Goal: Task Accomplishment & Management: Manage account settings

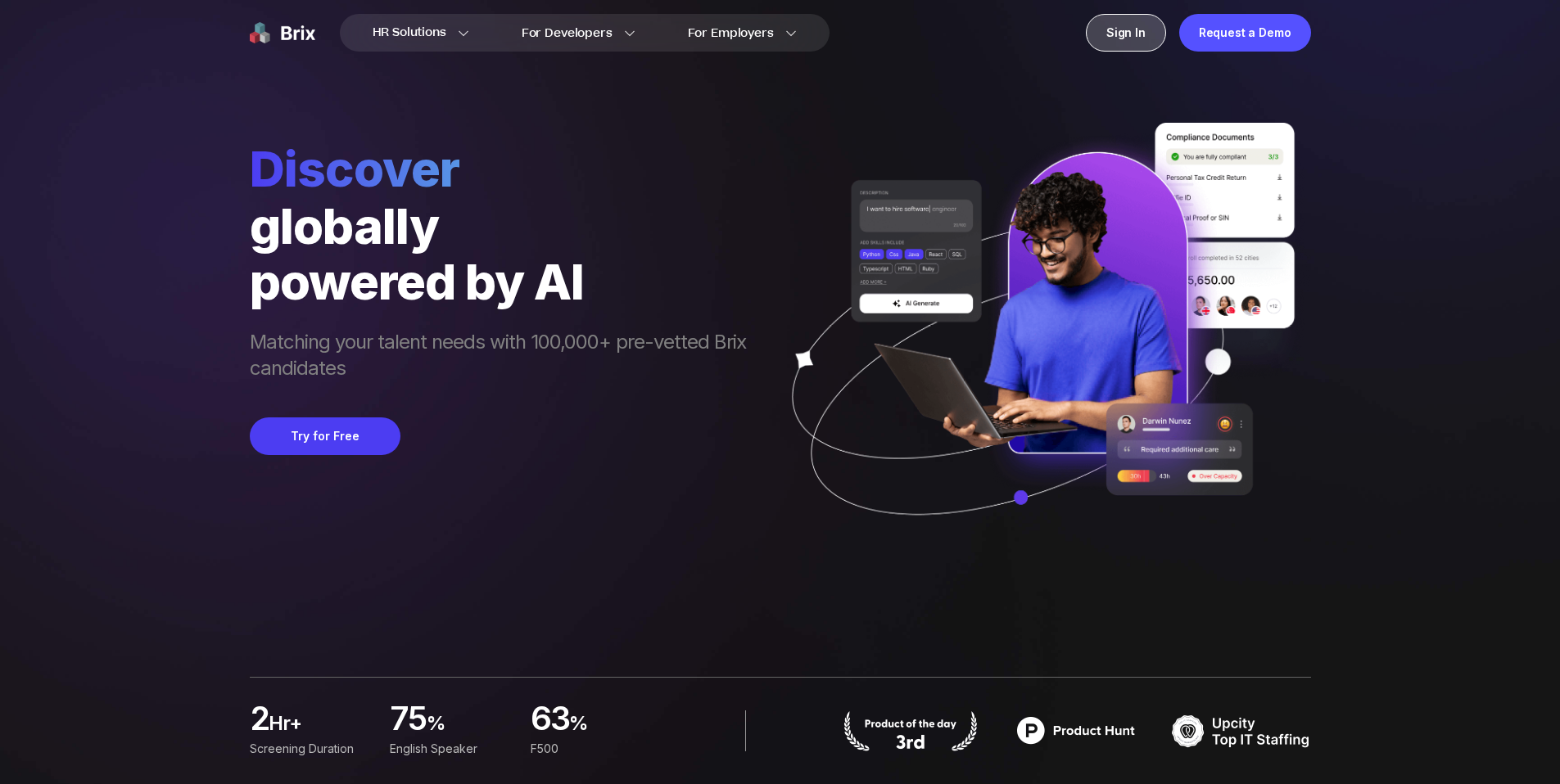
click at [1111, 27] on div "Sign In" at bounding box center [1126, 32] width 80 height 37
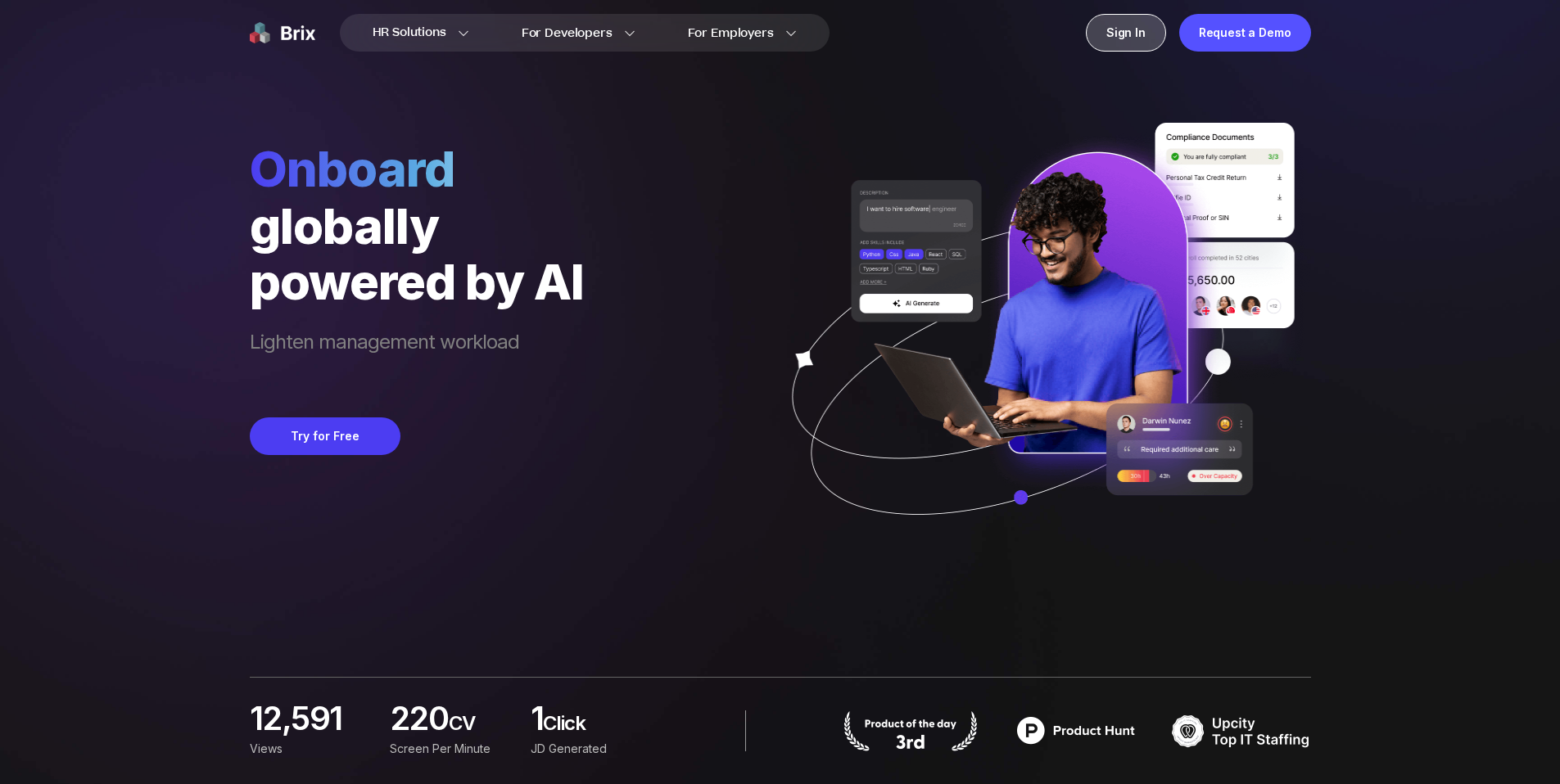
click at [1123, 31] on div "Sign In" at bounding box center [1126, 32] width 80 height 37
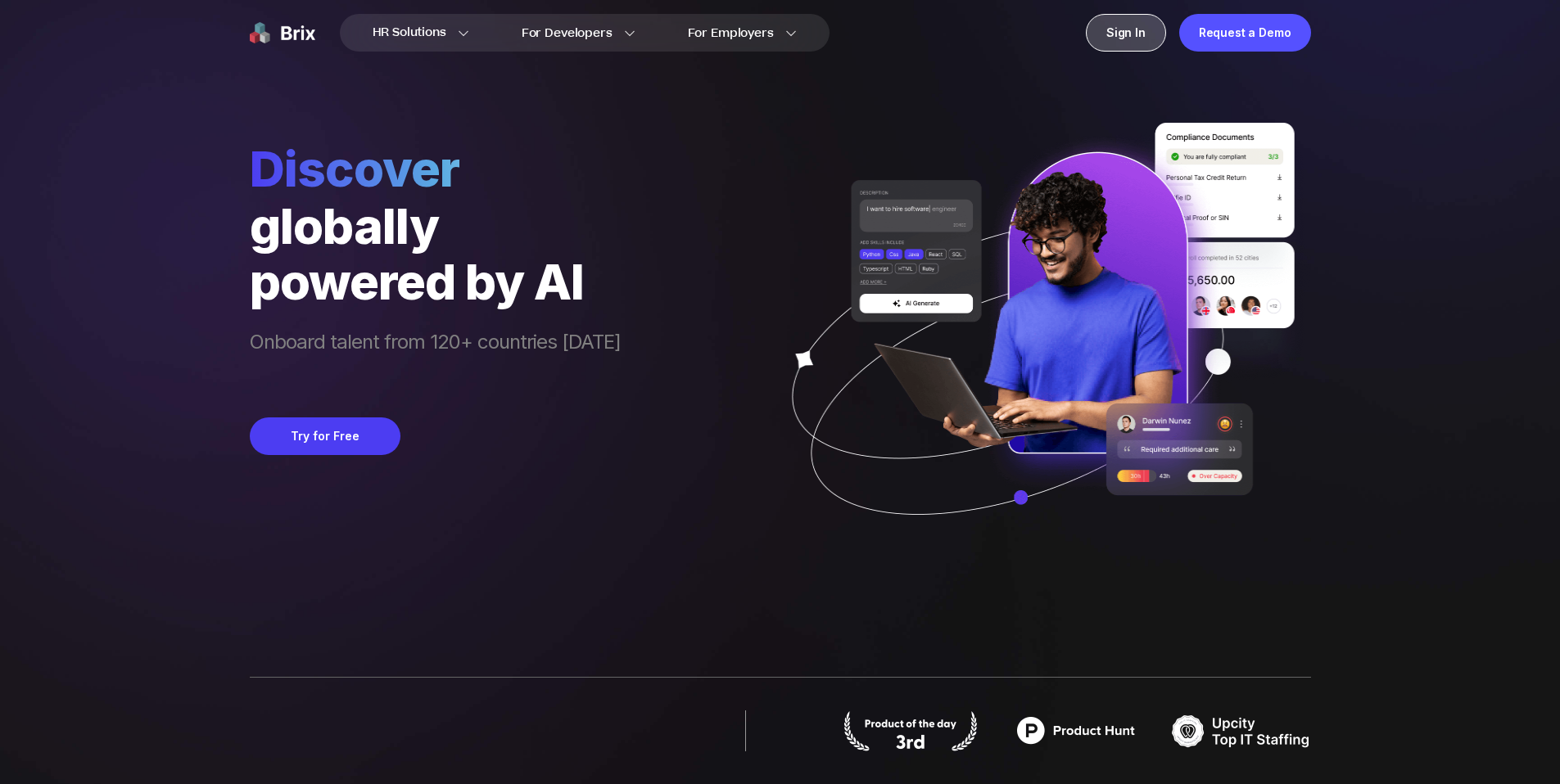
click at [1134, 23] on div "Sign In" at bounding box center [1126, 32] width 80 height 37
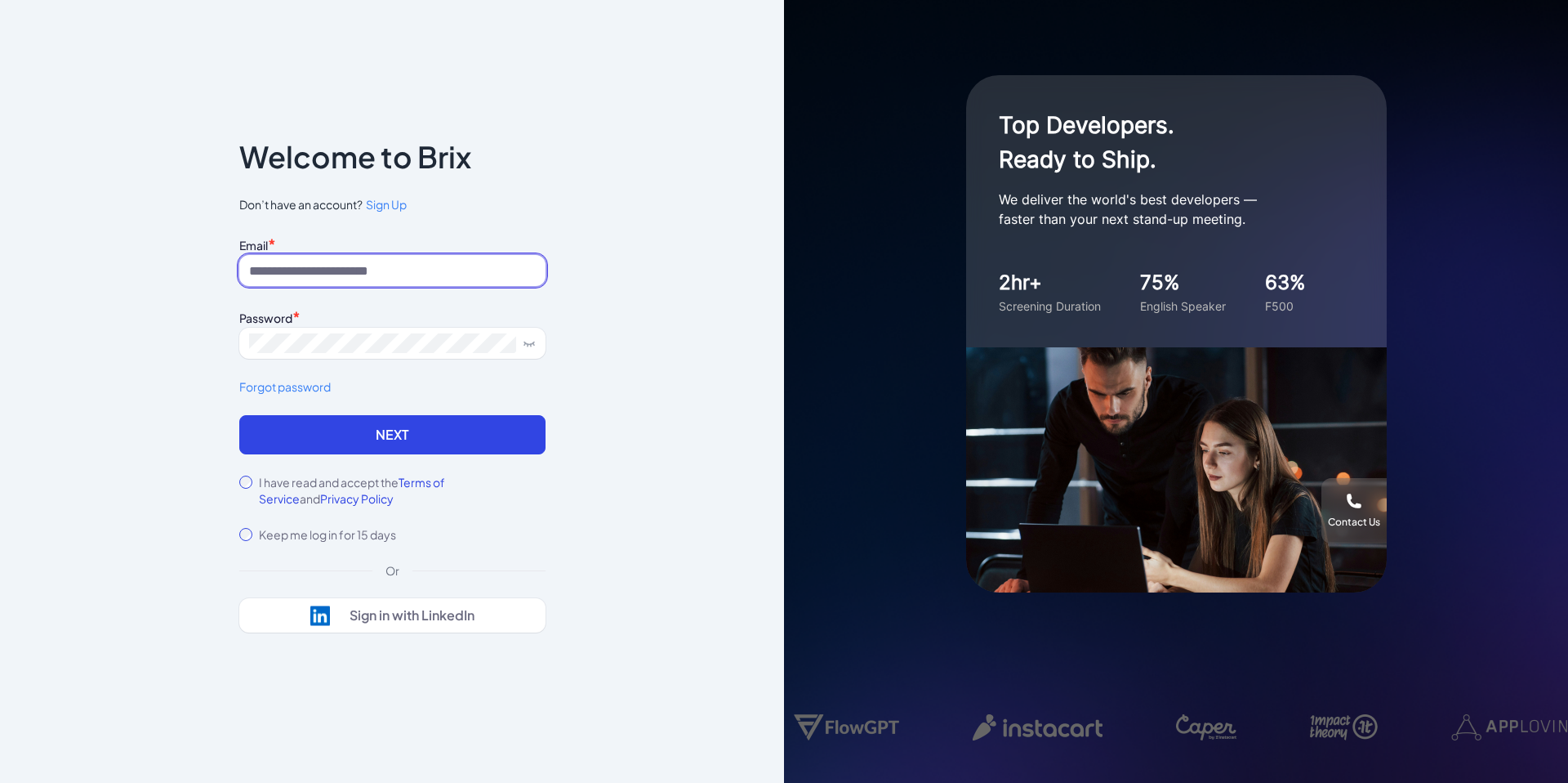
click at [363, 267] on input at bounding box center [393, 271] width 307 height 31
type input "**********"
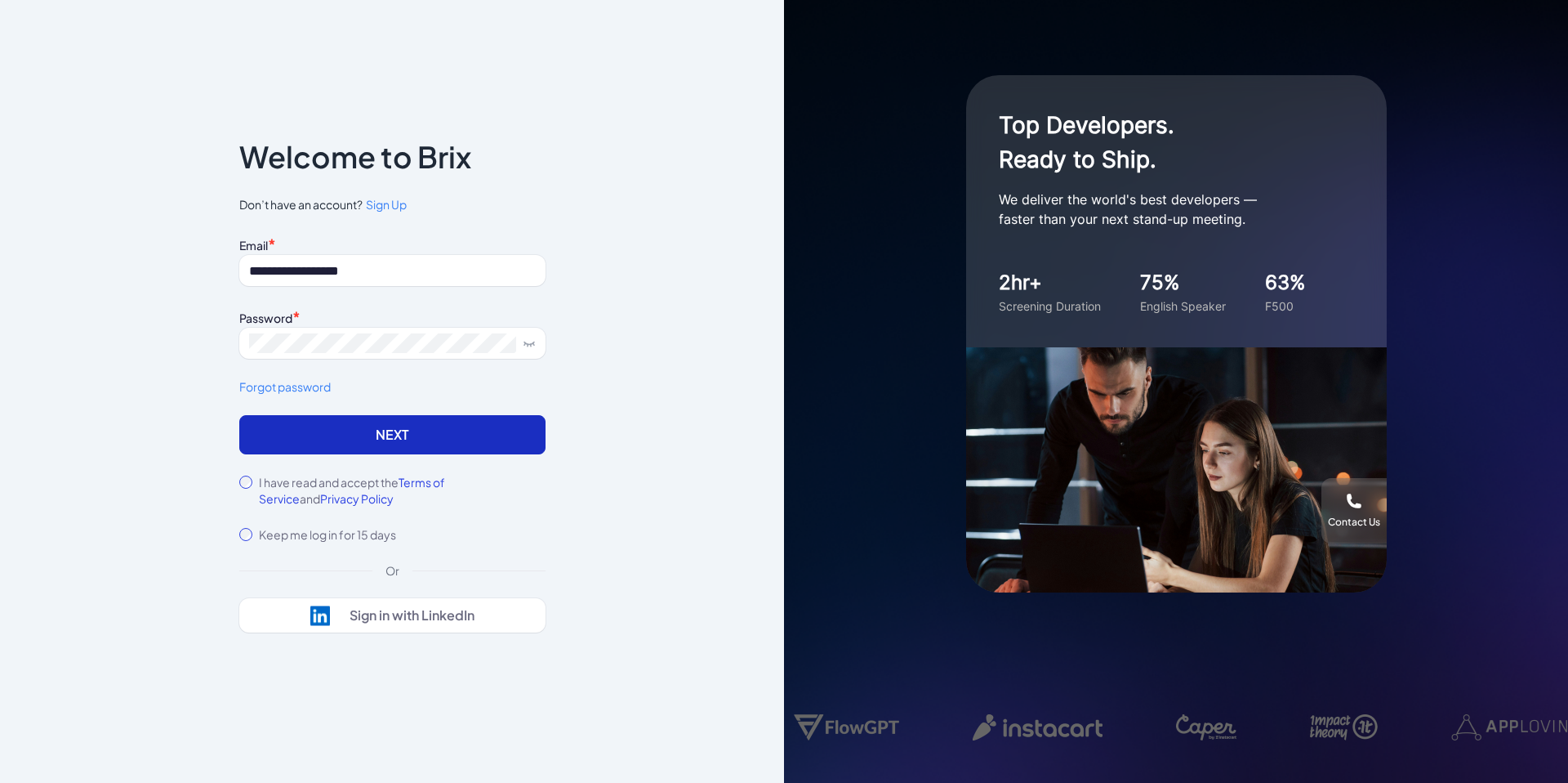
click at [415, 447] on button "Next" at bounding box center [393, 435] width 307 height 39
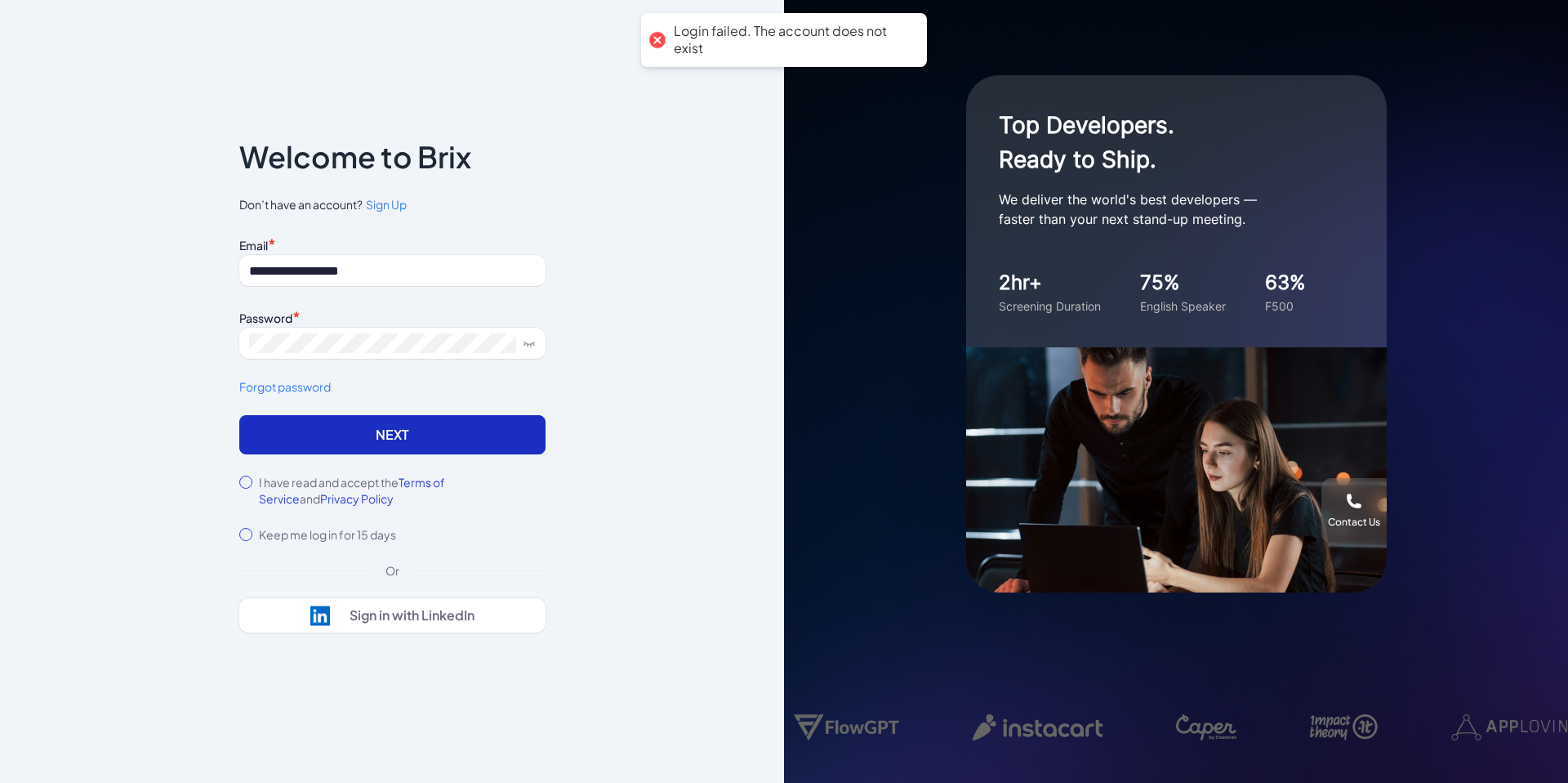
click at [391, 431] on button "Next" at bounding box center [393, 435] width 307 height 39
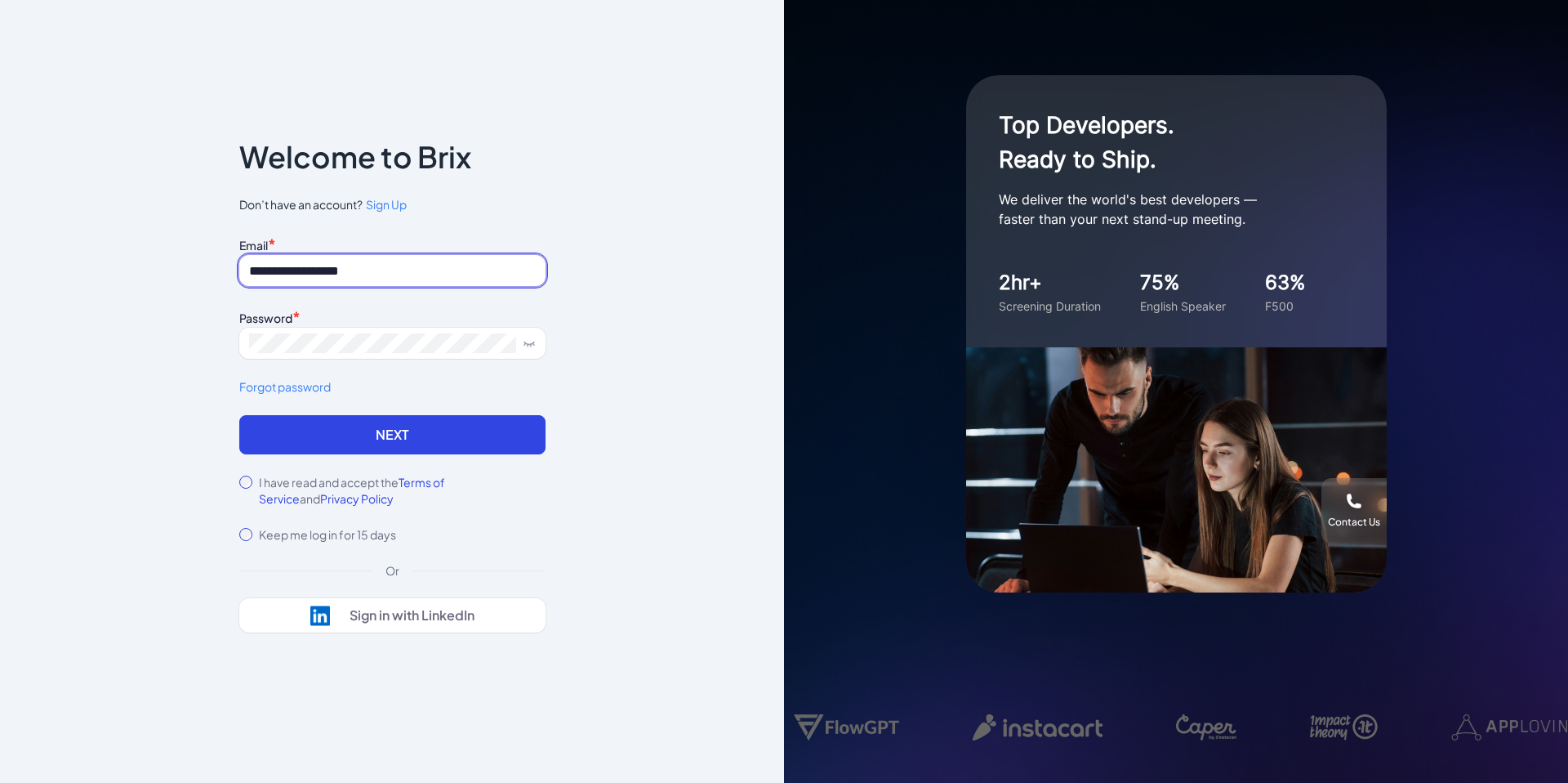
click at [423, 275] on input "**********" at bounding box center [393, 271] width 307 height 31
drag, startPoint x: 423, startPoint y: 275, endPoint x: 282, endPoint y: 272, distance: 141.0
click at [282, 272] on input "**********" at bounding box center [393, 271] width 307 height 31
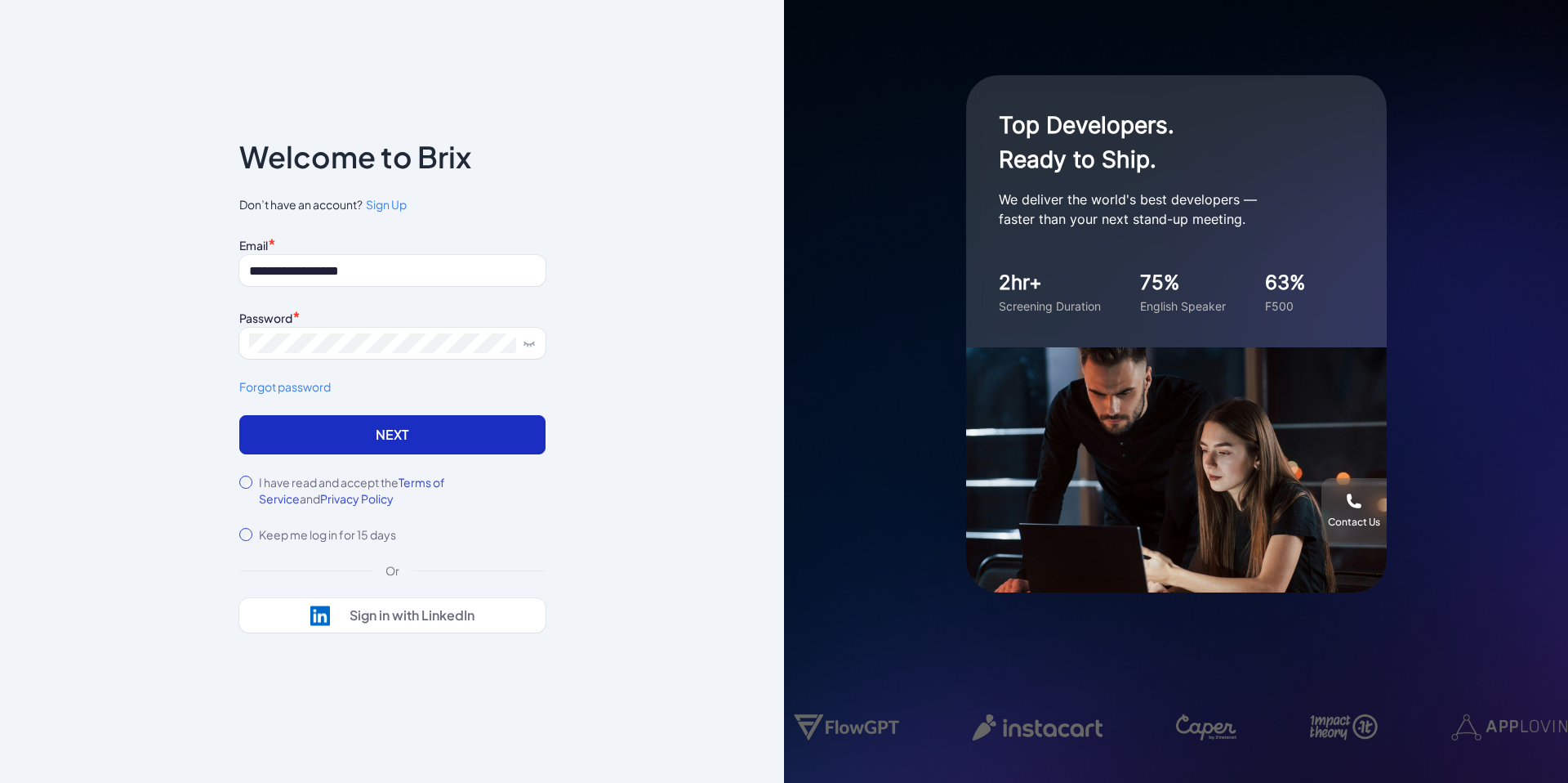
click at [401, 421] on button "Next" at bounding box center [393, 435] width 307 height 39
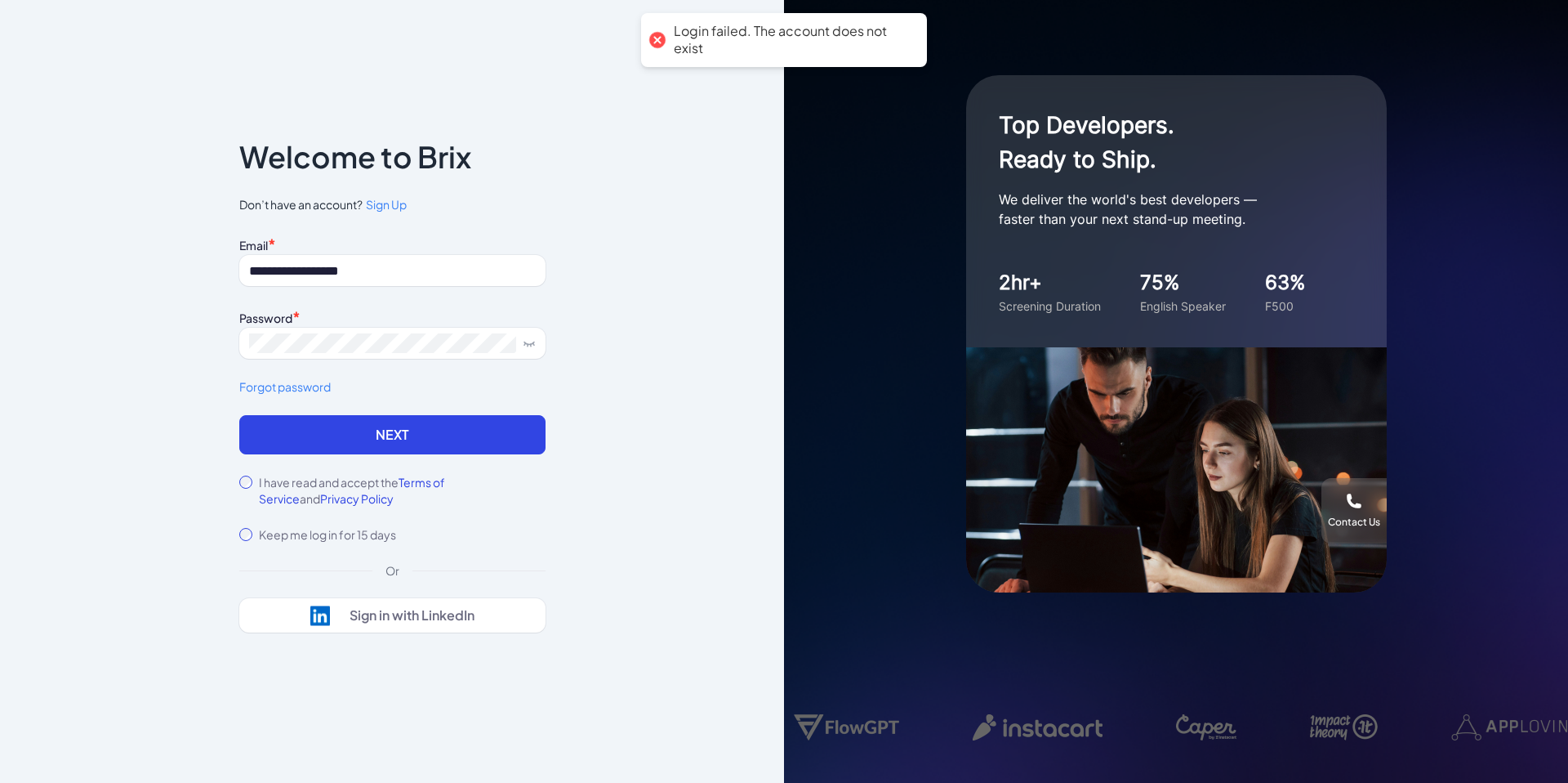
click at [408, 234] on div "Email *" at bounding box center [393, 243] width 307 height 22
click at [388, 194] on div "Welcome to Brix" at bounding box center [393, 170] width 307 height 53
click at [393, 204] on span "Sign Up" at bounding box center [387, 203] width 41 height 15
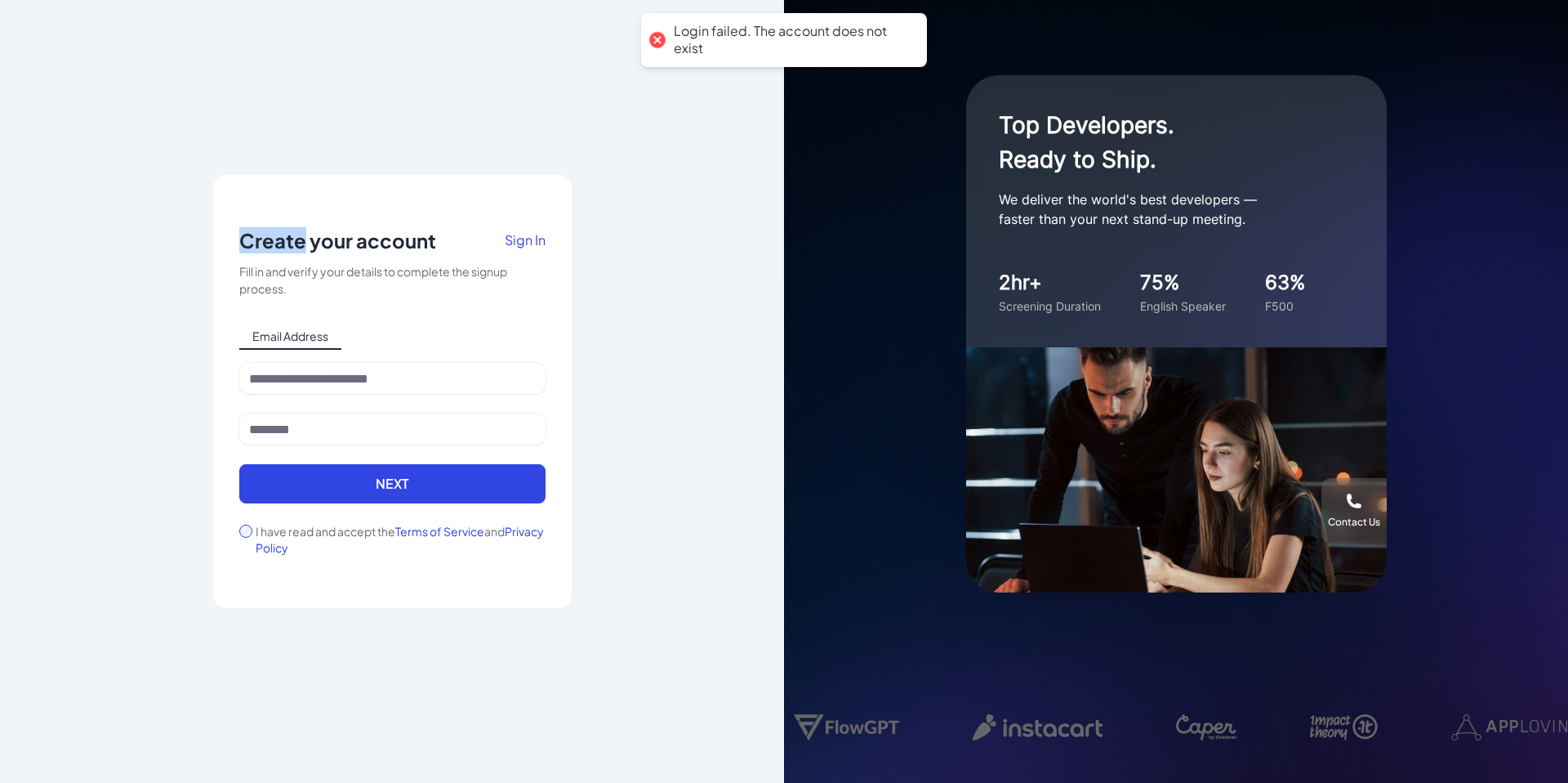
click at [393, 204] on div "Notice To proceed, please agree to the Terms of Service and Privary Policy . Ca…" at bounding box center [392, 391] width 359 height 433
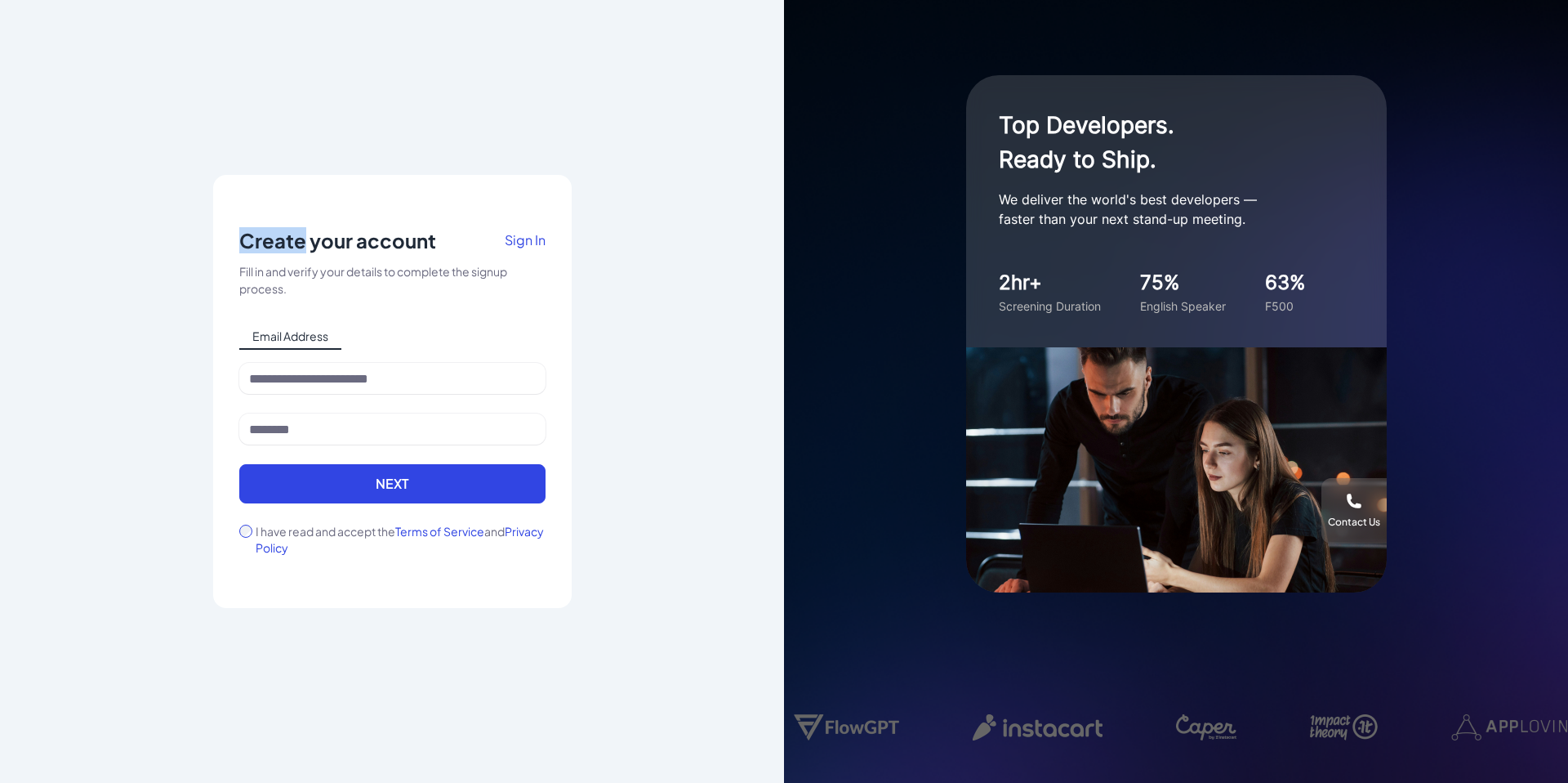
click at [530, 238] on span "Sign In" at bounding box center [526, 240] width 41 height 18
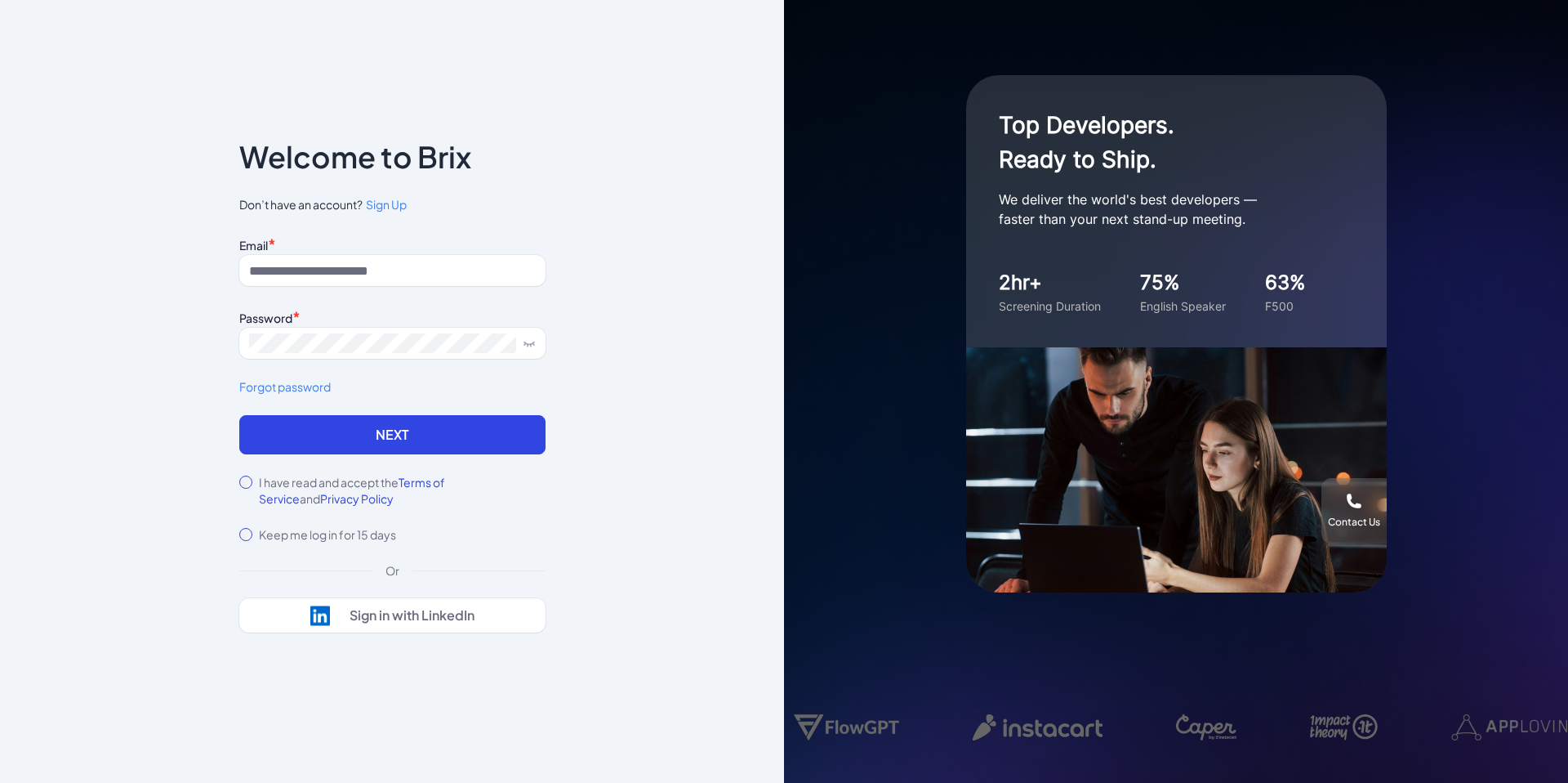
click at [239, 473] on form "Email * Password * Forgot password Next I have read and accept the Terms of Ser…" at bounding box center [393, 387] width 307 height 310
click at [449, 628] on button "Sign in with LinkedIn" at bounding box center [393, 615] width 307 height 34
click at [399, 274] on input at bounding box center [393, 271] width 307 height 31
type input "**********"
click at [363, 450] on button "Next" at bounding box center [393, 435] width 307 height 39
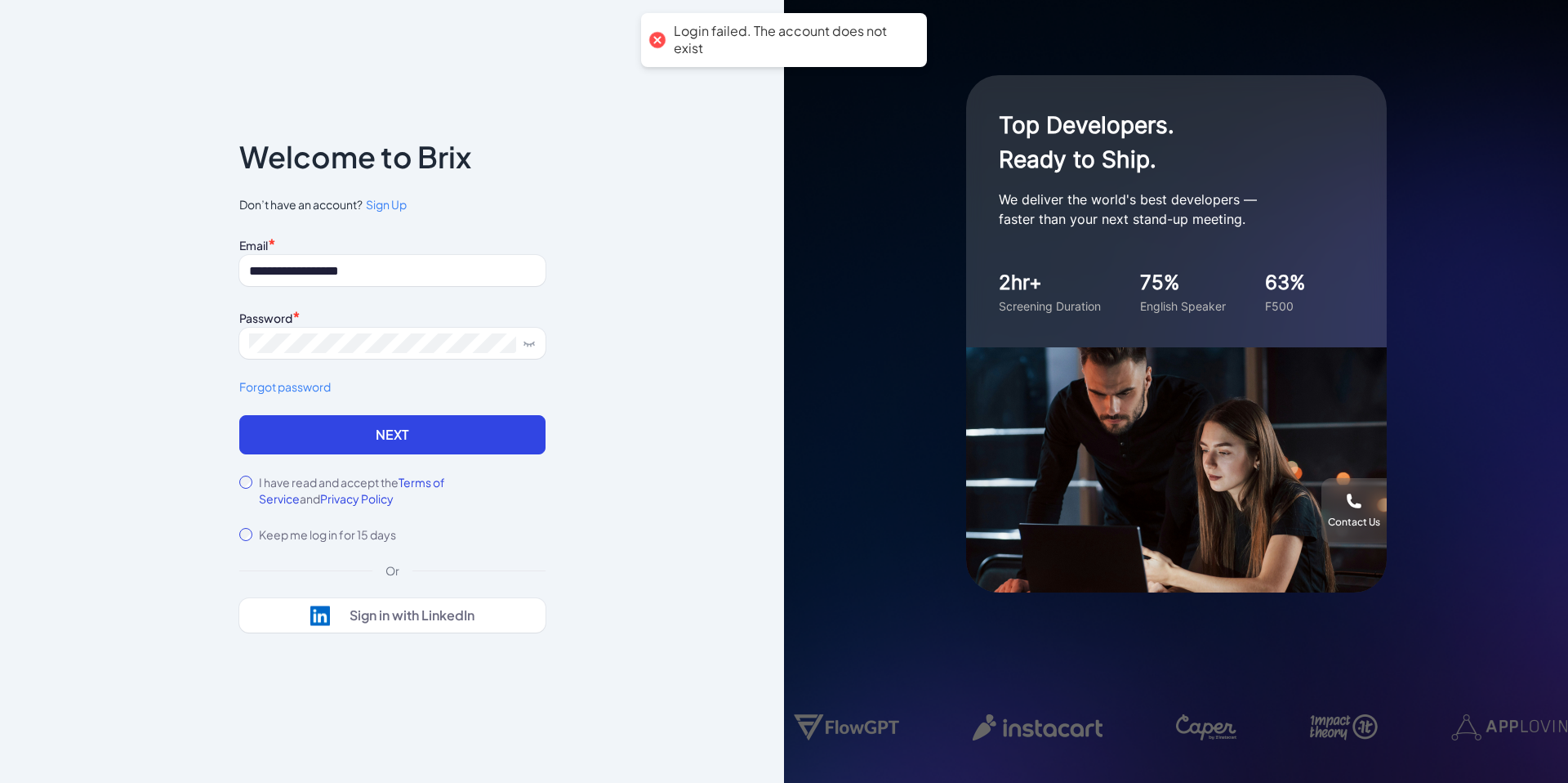
click at [386, 203] on span "Sign Up" at bounding box center [387, 203] width 41 height 15
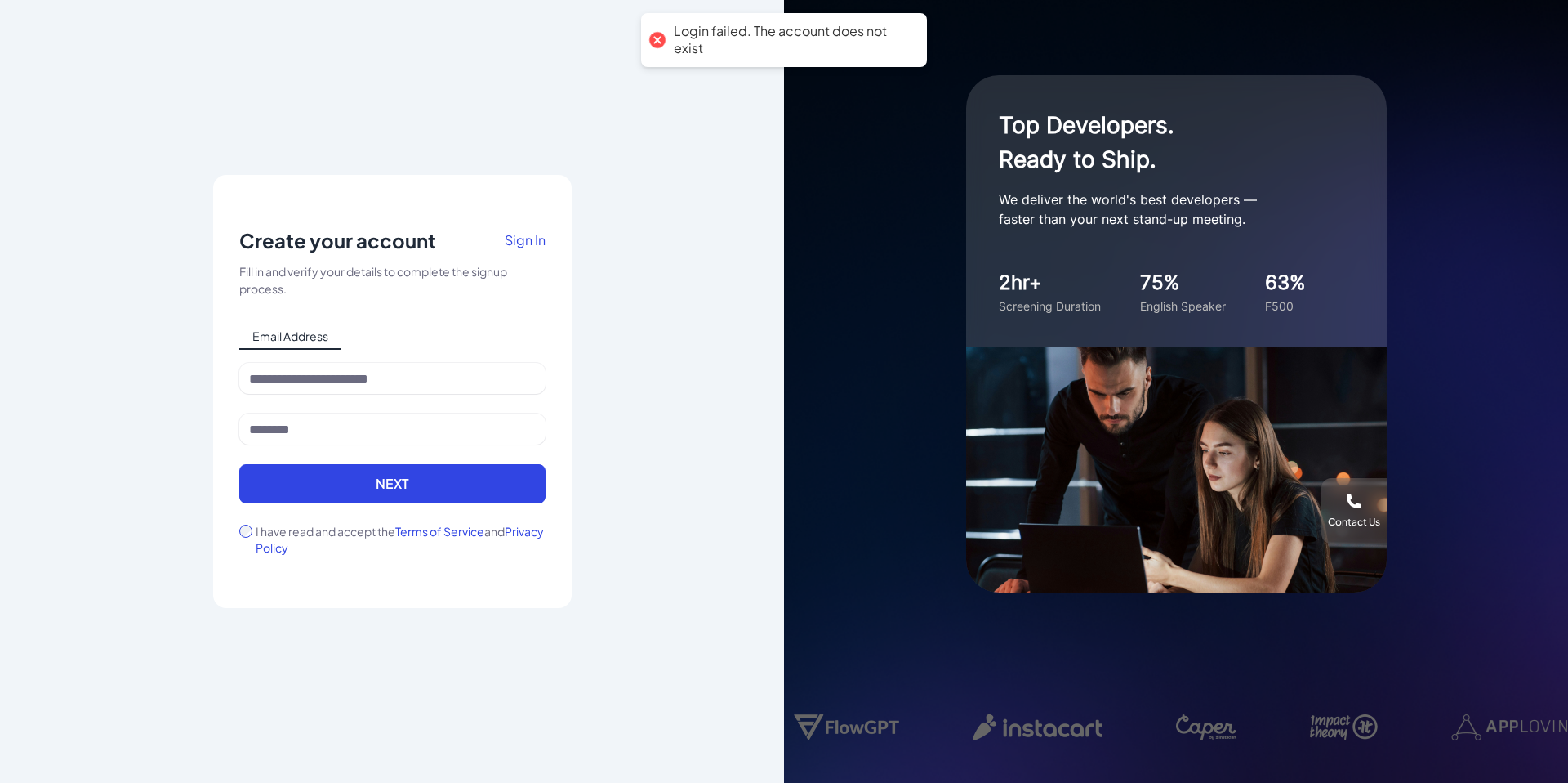
click at [513, 238] on span "Sign In" at bounding box center [526, 240] width 41 height 18
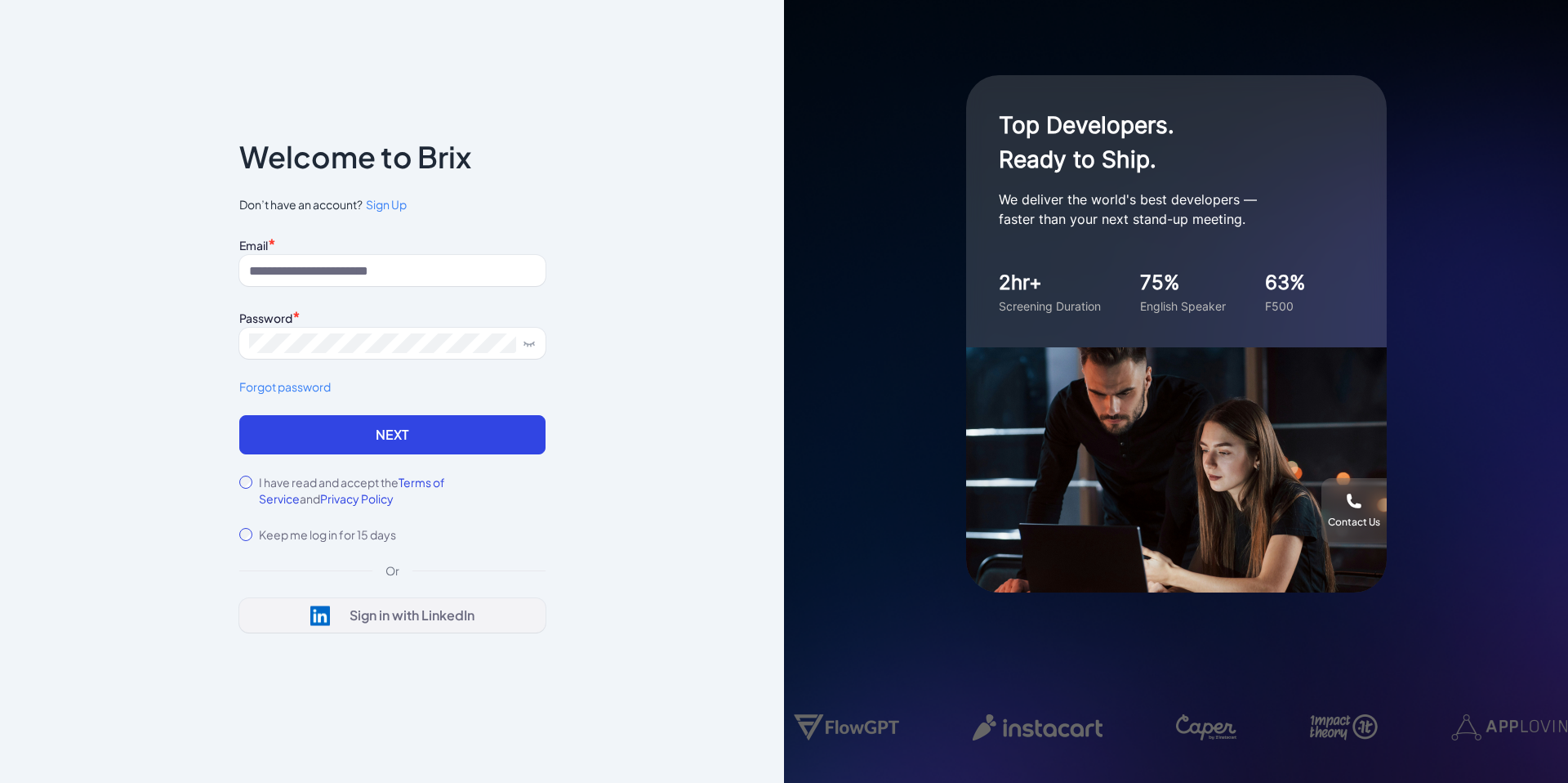
click at [386, 614] on div "Sign in with LinkedIn" at bounding box center [412, 615] width 125 height 17
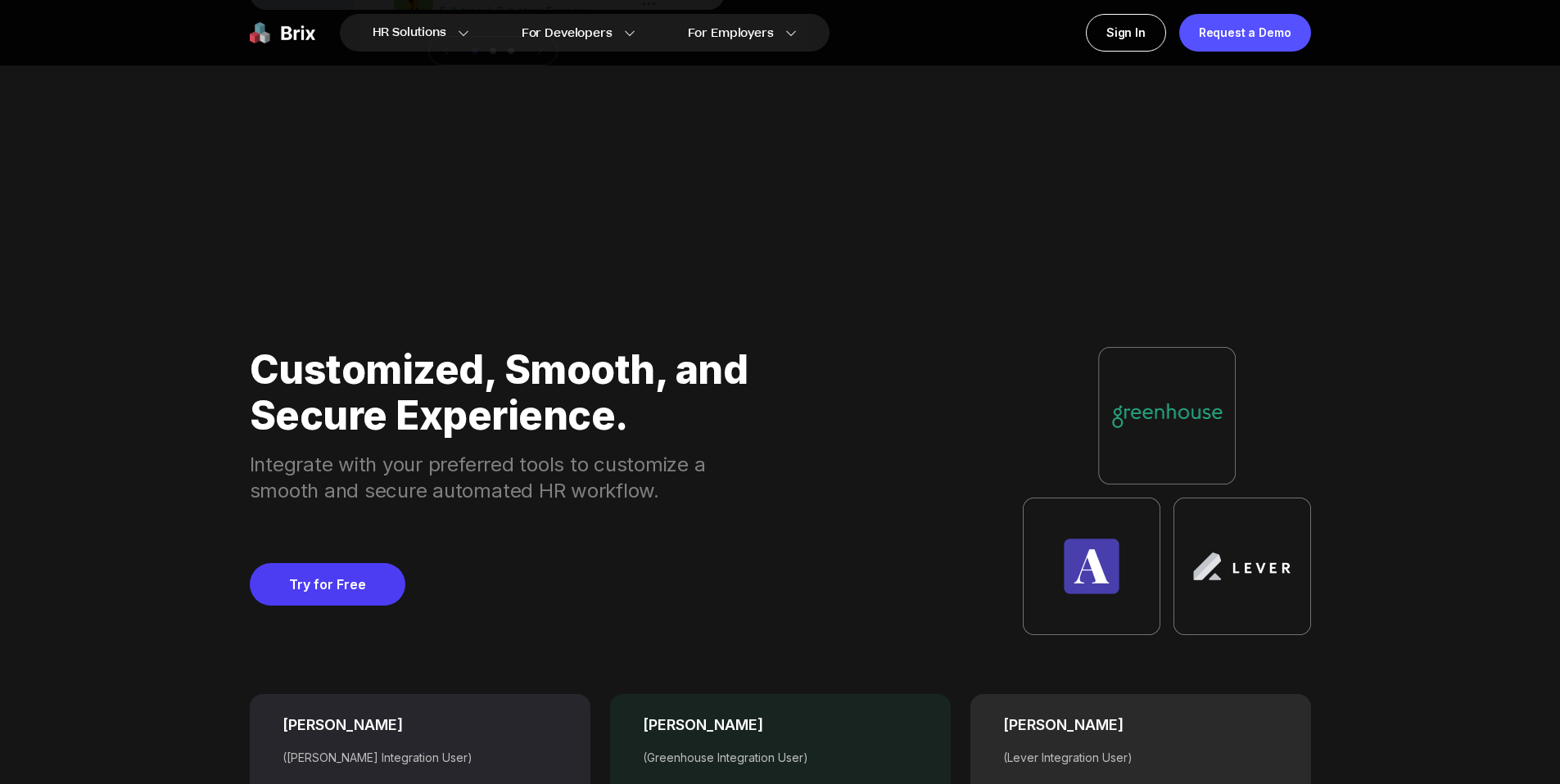
scroll to position [6234, 0]
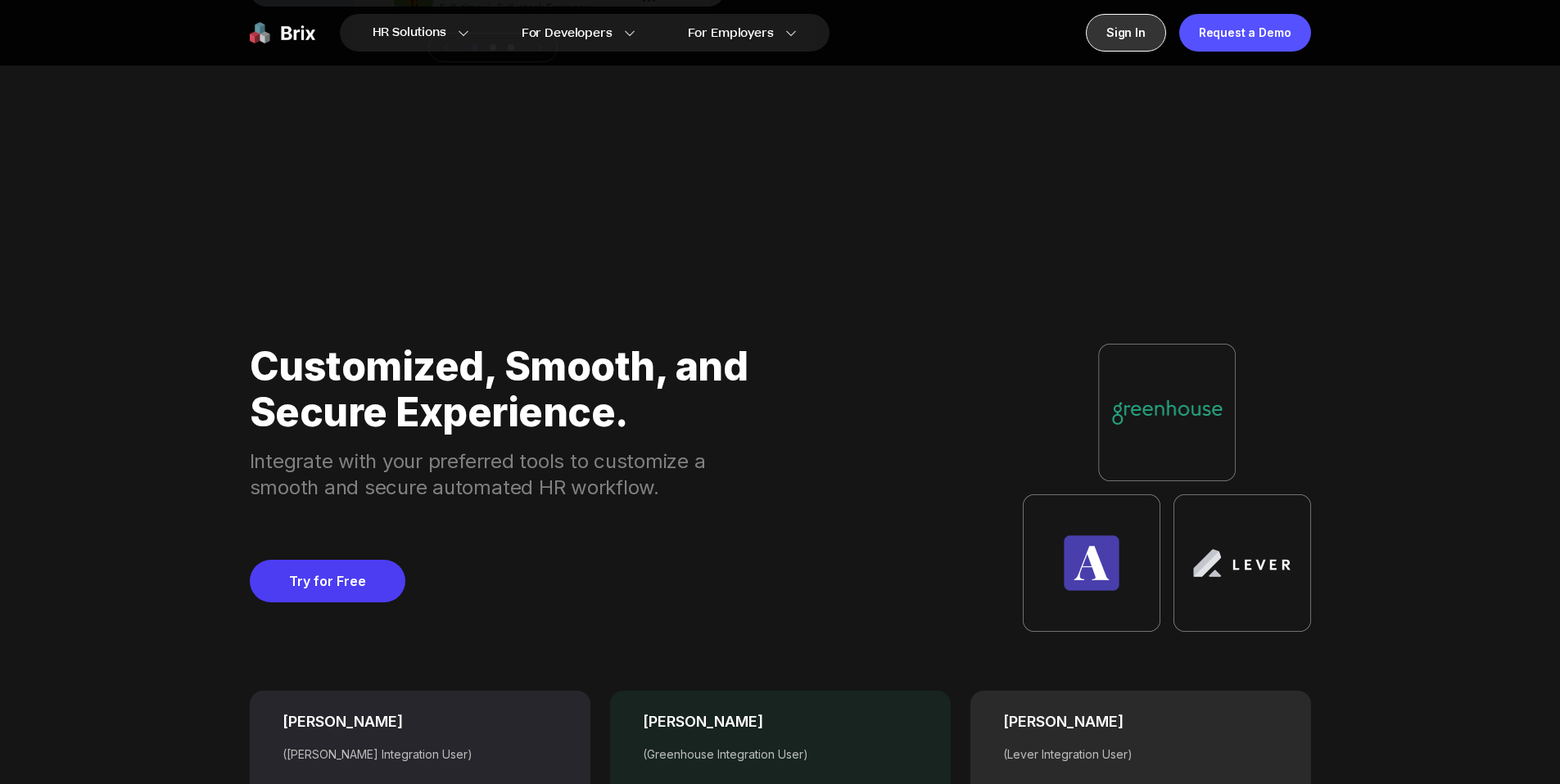
click at [1135, 31] on div "Sign In" at bounding box center [1126, 32] width 80 height 37
click at [1141, 37] on div "Sign In" at bounding box center [1126, 32] width 80 height 37
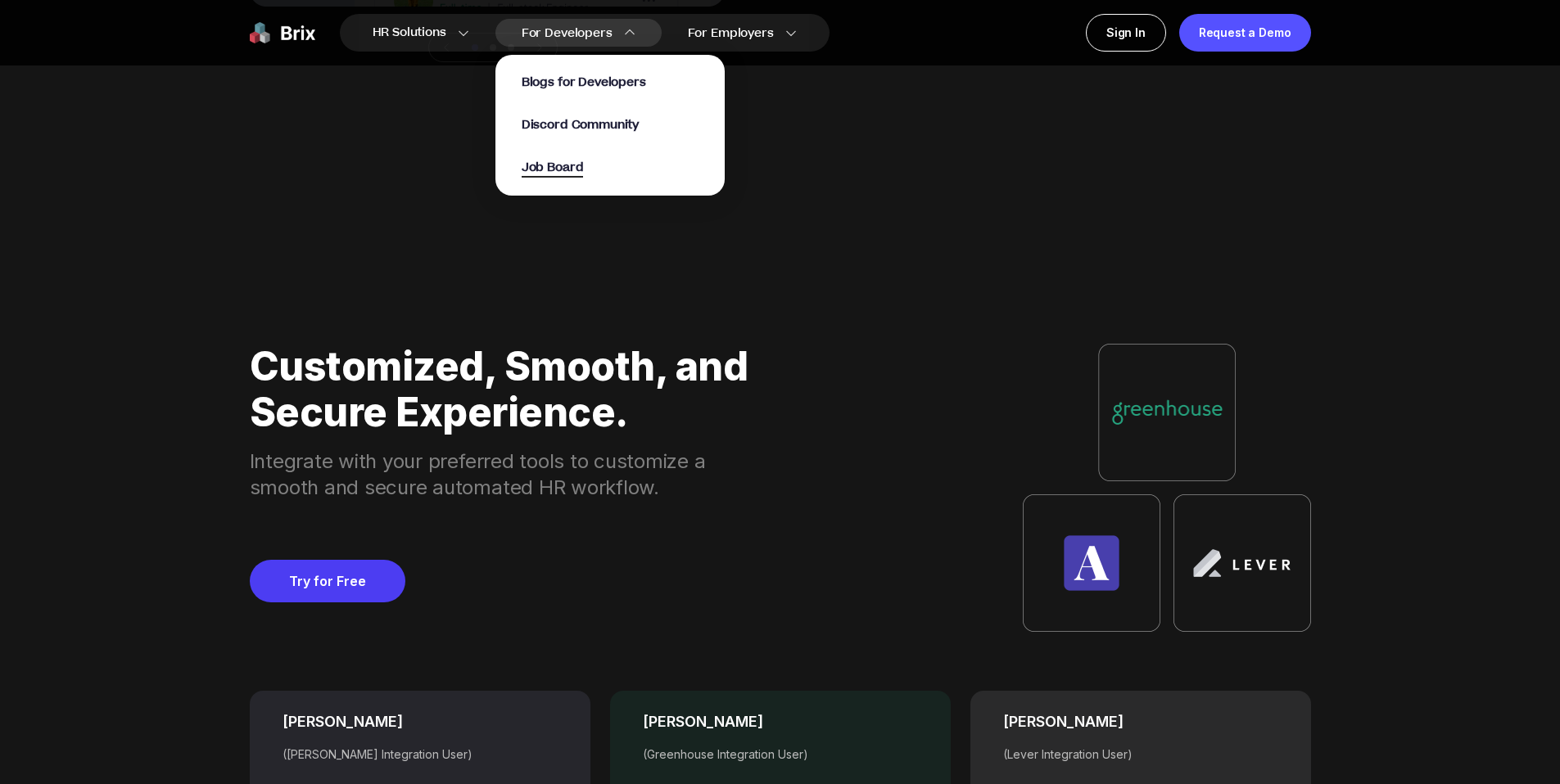
click at [559, 167] on span "Job Board" at bounding box center [553, 167] width 63 height 19
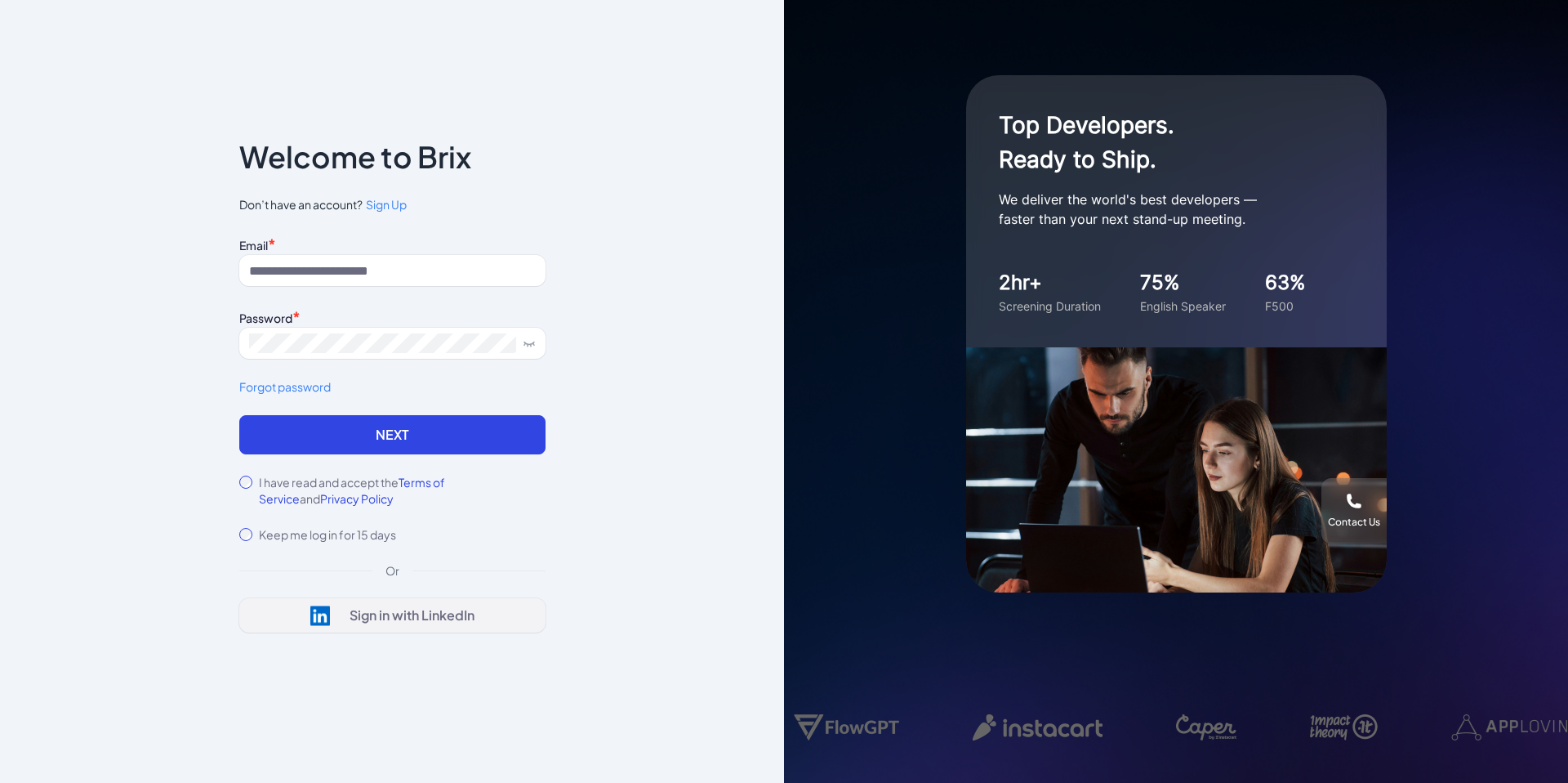
click at [400, 607] on div "Sign in with LinkedIn" at bounding box center [412, 615] width 125 height 17
click at [366, 607] on div "Sign in with LinkedIn" at bounding box center [412, 615] width 125 height 17
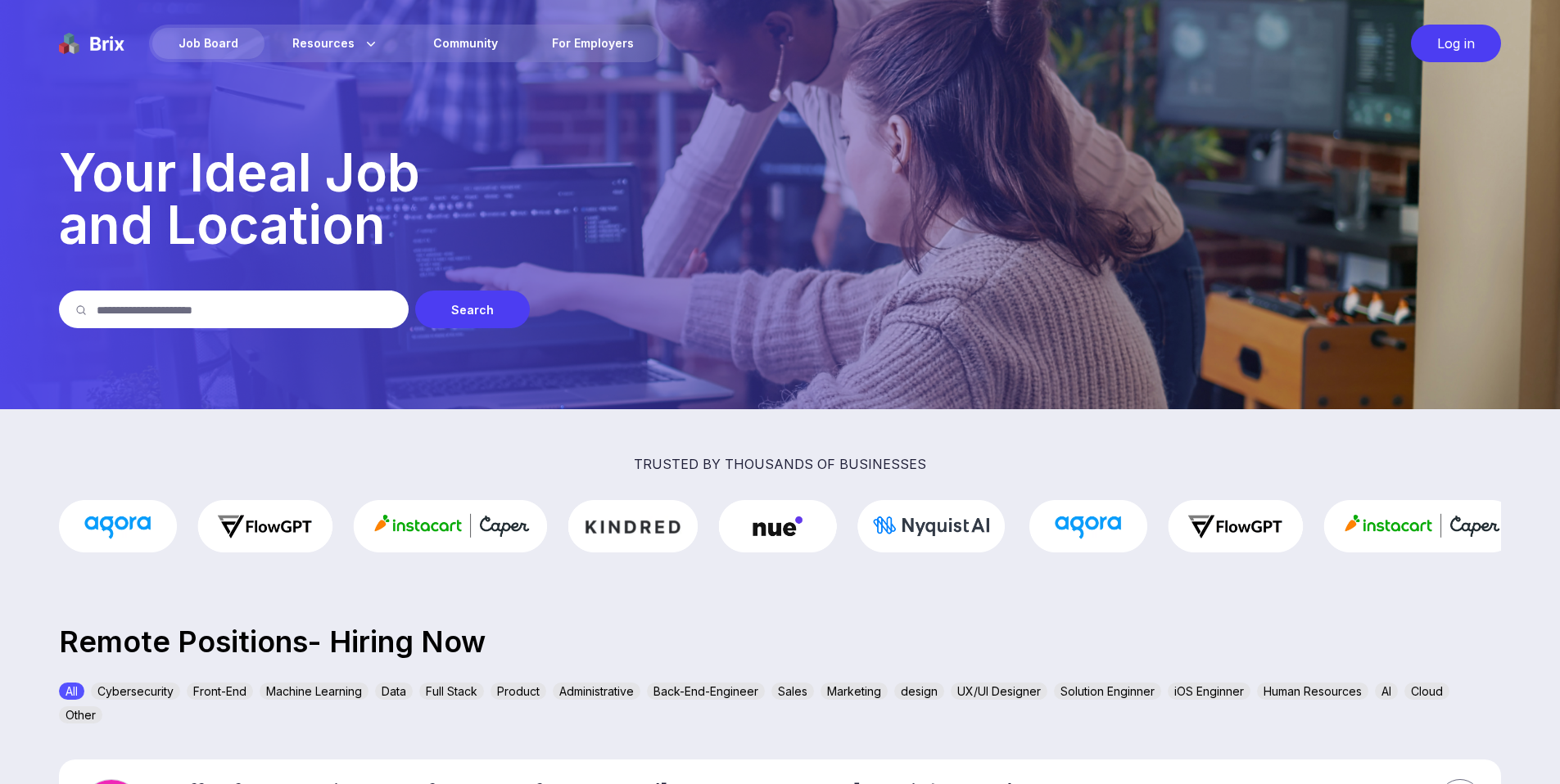
click at [1460, 53] on div "Log in" at bounding box center [1455, 43] width 90 height 37
